Goal: Information Seeking & Learning: Find contact information

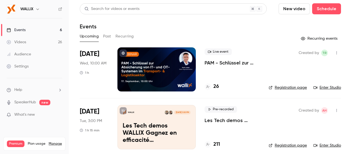
click at [106, 37] on button "Past" at bounding box center [107, 36] width 8 height 9
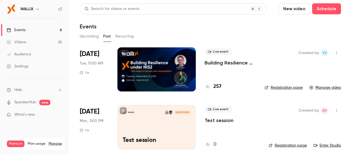
click at [226, 65] on p "Building Resilience under NIS2: First steps to secure your organization" at bounding box center [230, 62] width 51 height 7
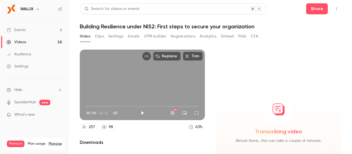
click at [135, 36] on button "Emails" at bounding box center [134, 36] width 12 height 9
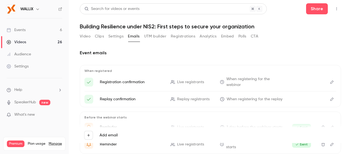
click at [190, 36] on button "Registrations" at bounding box center [183, 36] width 24 height 9
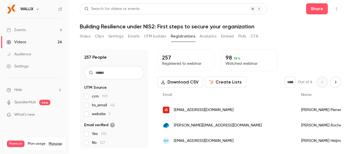
click at [334, 84] on icon "Next page" at bounding box center [336, 82] width 6 height 4
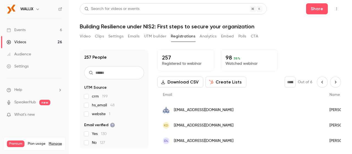
click at [334, 81] on icon "Next page" at bounding box center [336, 82] width 6 height 4
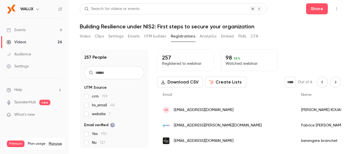
click at [333, 84] on icon "Next page" at bounding box center [336, 82] width 6 height 4
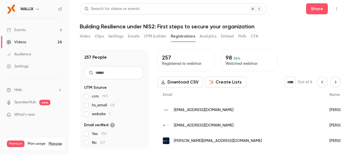
click at [334, 80] on icon "Next page" at bounding box center [336, 82] width 6 height 4
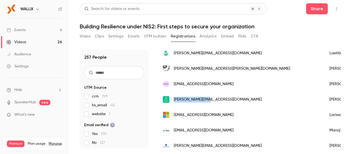
drag, startPoint x: 211, startPoint y: 100, endPoint x: 174, endPoint y: 100, distance: 37.2
click at [174, 100] on div "[PERSON_NAME][EMAIL_ADDRESS][DOMAIN_NAME]" at bounding box center [240, 99] width 167 height 15
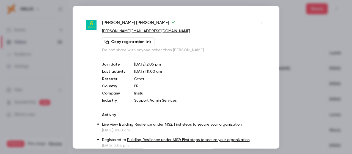
copy span "[PERSON_NAME][EMAIL_ADDRESS][DOMAIN_NAME]"
drag, startPoint x: 135, startPoint y: 29, endPoint x: 102, endPoint y: 30, distance: 33.9
click at [102, 30] on div "ludovic joubert [EMAIL_ADDRESS][DOMAIN_NAME] Copy registration link Do not shar…" at bounding box center [175, 83] width 179 height 129
copy link "[PERSON_NAME][EMAIL_ADDRESS][DOMAIN_NAME]"
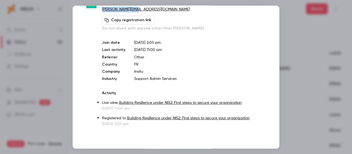
scroll to position [0, 0]
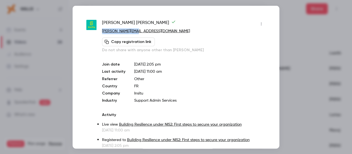
click at [257, 21] on button "button" at bounding box center [261, 23] width 9 height 9
click at [244, 71] on div at bounding box center [176, 77] width 352 height 154
click at [302, 52] on div at bounding box center [176, 77] width 352 height 154
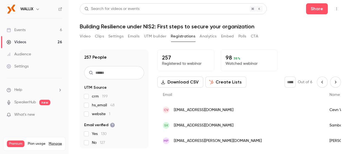
click at [333, 83] on icon "Next page" at bounding box center [336, 82] width 6 height 4
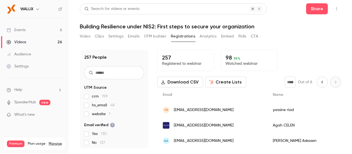
click at [320, 82] on icon "Previous page" at bounding box center [323, 82] width 6 height 4
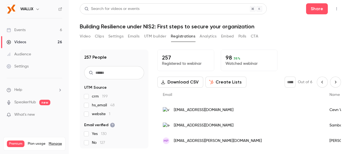
click at [320, 82] on icon "Previous page" at bounding box center [323, 82] width 6 height 4
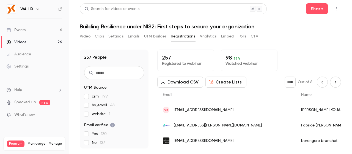
click at [320, 82] on icon "Previous page" at bounding box center [323, 82] width 6 height 4
type input "*"
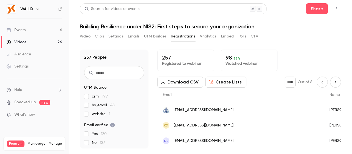
scroll to position [273, 0]
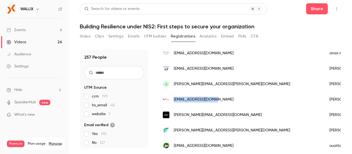
drag, startPoint x: 238, startPoint y: 98, endPoint x: 174, endPoint y: 97, distance: 64.2
click at [174, 97] on div "[EMAIL_ADDRESS][DOMAIN_NAME]" at bounding box center [240, 99] width 167 height 15
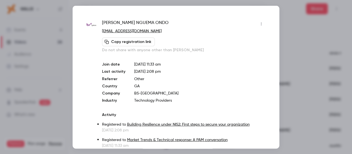
copy span "[EMAIL_ADDRESS][DOMAIN_NAME]"
drag, startPoint x: 153, startPoint y: 32, endPoint x: 101, endPoint y: 32, distance: 52.0
click at [101, 32] on div "[PERSON_NAME] [PERSON_NAME] [PERSON_NAME] [PERSON_NAME][EMAIL_ADDRESS][DOMAIN_N…" at bounding box center [175, 83] width 179 height 129
copy link "[EMAIL_ADDRESS][DOMAIN_NAME]"
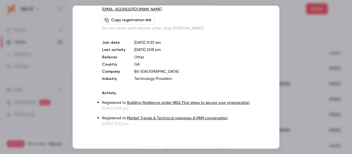
click at [327, 82] on div at bounding box center [176, 77] width 352 height 154
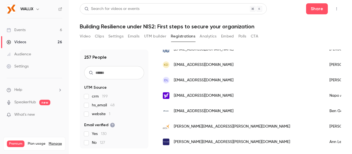
scroll to position [58, 0]
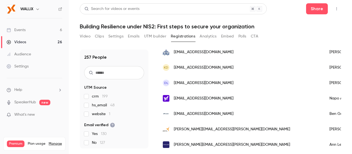
click at [253, 37] on button "CTA" at bounding box center [254, 36] width 7 height 9
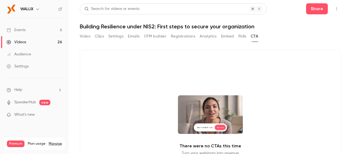
click at [122, 36] on button "Settings" at bounding box center [115, 36] width 15 height 9
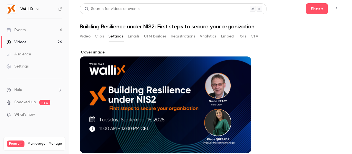
click at [130, 33] on button "Emails" at bounding box center [134, 36] width 12 height 9
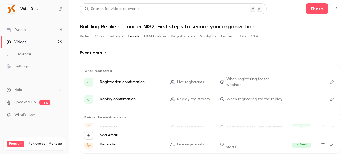
click at [155, 34] on button "UTM builder" at bounding box center [155, 36] width 22 height 9
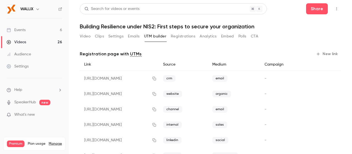
click at [189, 39] on button "Registrations" at bounding box center [183, 36] width 24 height 9
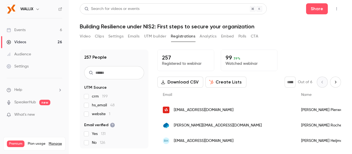
click at [207, 37] on button "Analytics" at bounding box center [208, 36] width 17 height 9
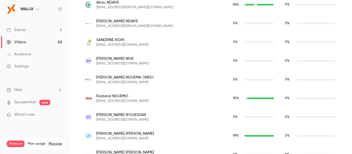
scroll to position [2122, 0]
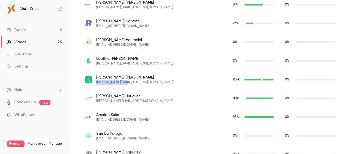
drag, startPoint x: 121, startPoint y: 83, endPoint x: 96, endPoint y: 83, distance: 25.1
click at [96, 83] on div "ludovic joubert [EMAIL_ADDRESS][DOMAIN_NAME]" at bounding box center [153, 80] width 137 height 10
copy span "[PERSON_NAME][EMAIL_ADDRESS][DOMAIN_NAME]"
